Goal: Navigation & Orientation: Find specific page/section

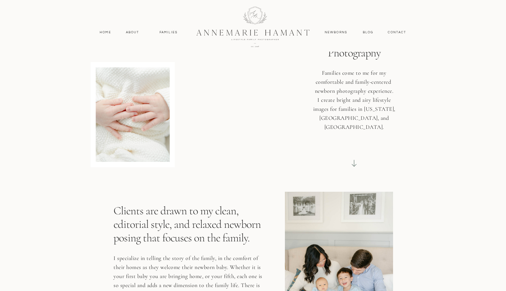
scroll to position [77, 0]
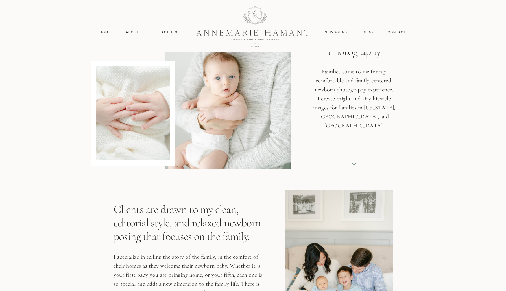
click at [102, 30] on nav "Home" at bounding box center [105, 32] width 17 height 5
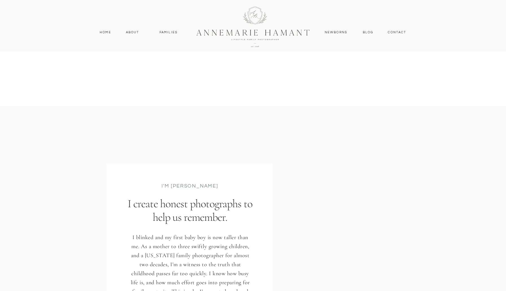
scroll to position [609, 0]
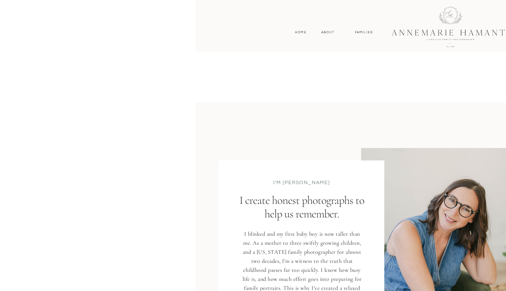
drag, startPoint x: 98, startPoint y: 73, endPoint x: 191, endPoint y: 68, distance: 93.8
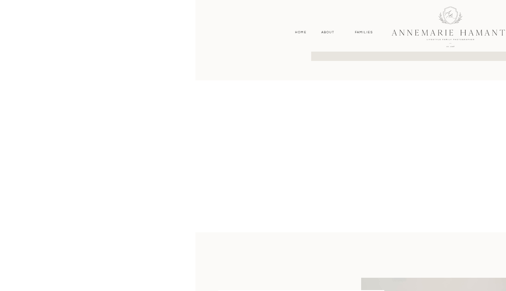
scroll to position [477, 0]
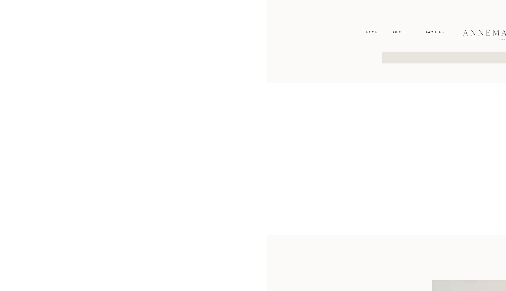
drag, startPoint x: 191, startPoint y: 67, endPoint x: 262, endPoint y: 58, distance: 71.6
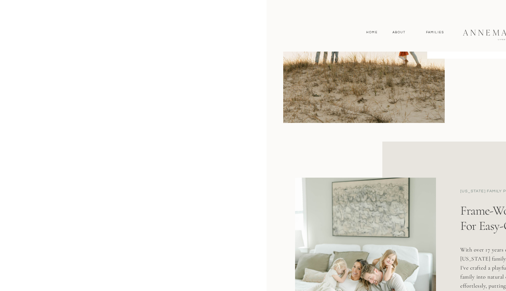
scroll to position [0, 51]
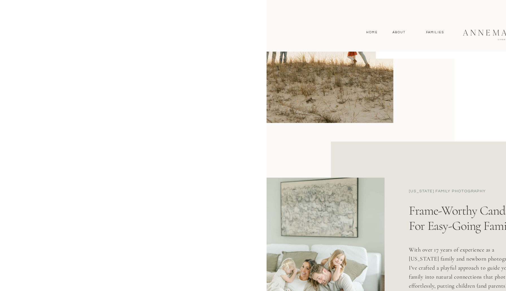
drag, startPoint x: 218, startPoint y: 49, endPoint x: 18, endPoint y: 49, distance: 200.6
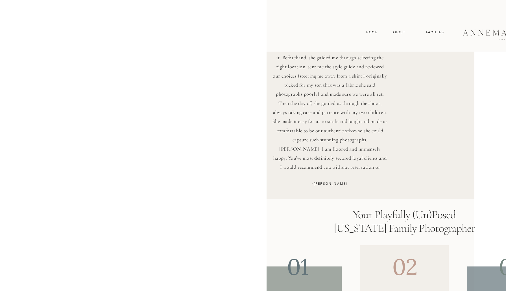
scroll to position [1796, 0]
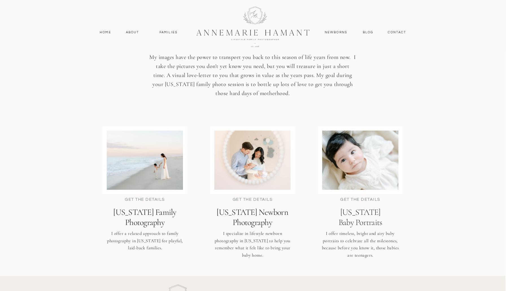
scroll to position [1335, 0]
